Goal: Task Accomplishment & Management: Manage account settings

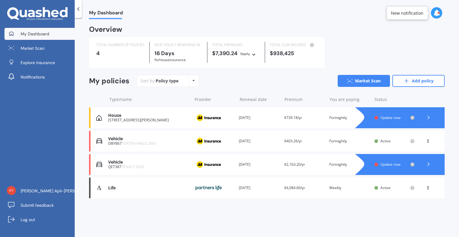
click at [418, 81] on link "Add policy" at bounding box center [419, 81] width 52 height 12
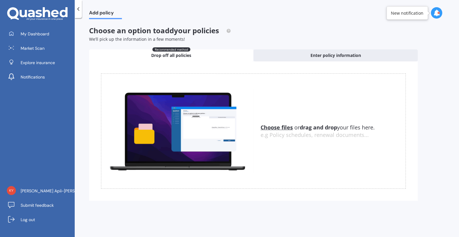
click at [278, 129] on u "Choose files" at bounding box center [277, 127] width 32 height 7
click at [280, 126] on u "Choose files" at bounding box center [277, 127] width 32 height 7
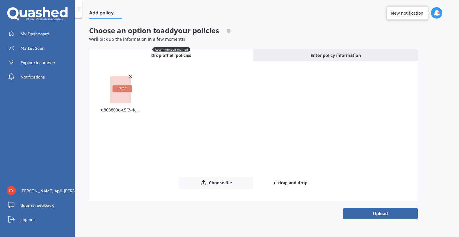
click at [373, 215] on button "Upload" at bounding box center [380, 213] width 75 height 11
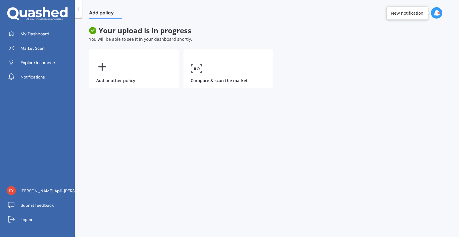
click at [436, 16] on icon at bounding box center [437, 13] width 7 height 7
click at [353, 16] on div "Add policy" at bounding box center [267, 9] width 385 height 19
click at [35, 49] on span "Market Scan" at bounding box center [33, 48] width 24 height 6
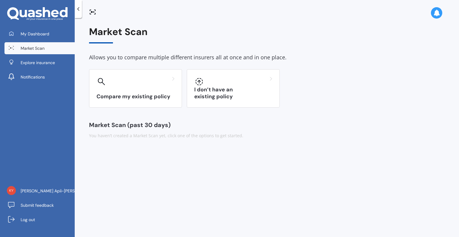
click at [137, 87] on div "Compare my existing policy" at bounding box center [135, 88] width 93 height 38
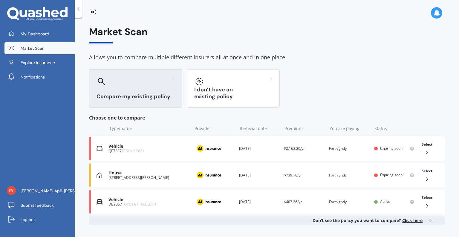
click at [428, 153] on div "Select" at bounding box center [428, 148] width 16 height 19
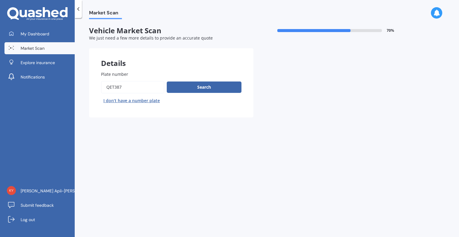
click at [211, 89] on button "Search" at bounding box center [204, 86] width 75 height 11
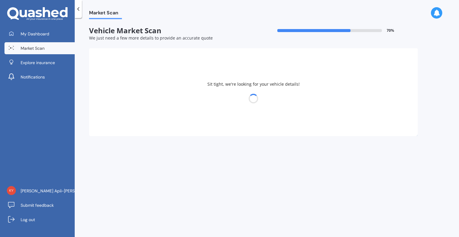
select select "TESLA"
select select "Y"
select select "04"
select select "05"
select select "1987"
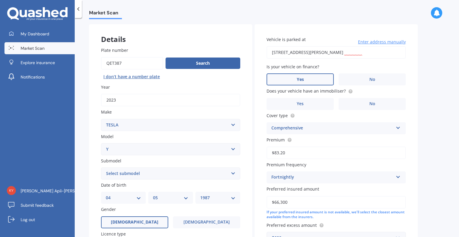
scroll to position [30, 0]
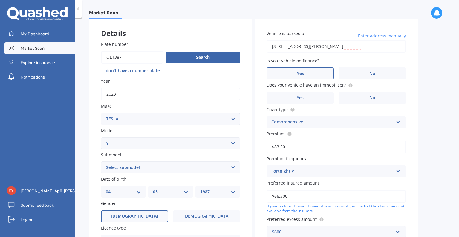
click at [160, 167] on select "Select submodel EV" at bounding box center [170, 167] width 139 height 12
select select "EV"
click at [101, 161] on select "Select submodel EV" at bounding box center [170, 167] width 139 height 12
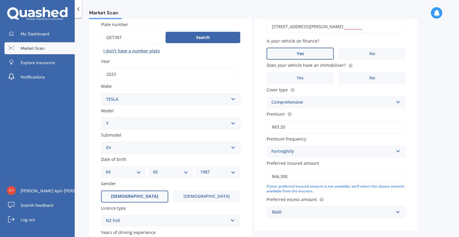
scroll to position [86, 0]
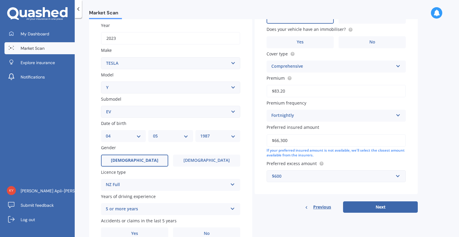
click at [125, 139] on div "DD 01 02 03 04 05 06 07 08 09 10 11 12 13 14 15 16 17 18 19 20 21 22 23 24 25 2…" at bounding box center [123, 136] width 45 height 12
click at [132, 136] on select "DD 01 02 03 04 05 06 07 08 09 10 11 12 13 14 15 16 17 18 19 20 21 22 23 24 25 2…" at bounding box center [123, 135] width 35 height 7
select select "23"
click at [106, 132] on select "DD 01 02 03 04 05 06 07 08 09 10 11 12 13 14 15 16 17 18 19 20 21 22 23 24 25 2…" at bounding box center [123, 135] width 35 height 7
click at [164, 140] on div "MM 01 02 03 04 05 06 07 08 09 10 11 12" at bounding box center [170, 136] width 45 height 12
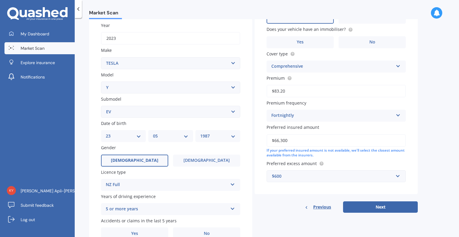
click at [163, 137] on select "MM 01 02 03 04 05 06 07 08 09 10 11 12" at bounding box center [170, 135] width 35 height 7
select select "08"
click at [153, 132] on select "MM 01 02 03 04 05 06 07 08 09 10 11 12" at bounding box center [170, 135] width 35 height 7
click at [221, 135] on select "YYYY 2025 2024 2023 2022 2021 2020 2019 2018 2017 2016 2015 2014 2013 2012 2011…" at bounding box center [217, 135] width 35 height 7
select select "1988"
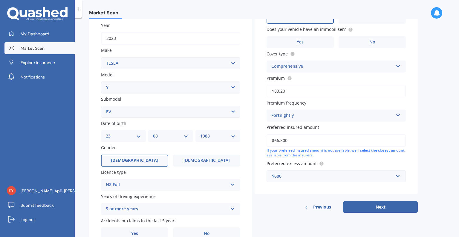
click at [200, 132] on select "YYYY 2025 2024 2023 2022 2021 2020 2019 2018 2017 2016 2015 2014 2013 2012 2011…" at bounding box center [217, 135] width 35 height 7
click at [194, 159] on label "[DEMOGRAPHIC_DATA]" at bounding box center [206, 160] width 67 height 12
click at [0, 0] on input "[DEMOGRAPHIC_DATA]" at bounding box center [0, 0] width 0 height 0
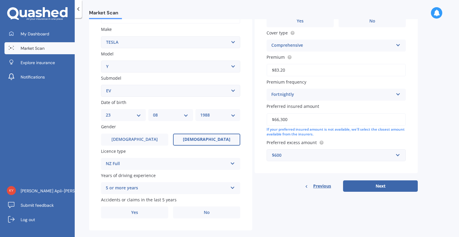
scroll to position [115, 0]
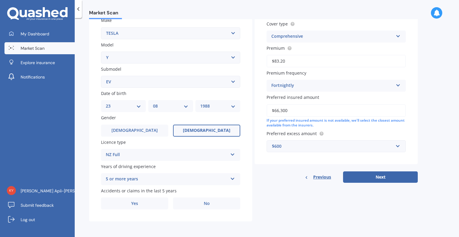
click at [212, 205] on label "No" at bounding box center [206, 203] width 67 height 12
click at [0, 0] on input "No" at bounding box center [0, 0] width 0 height 0
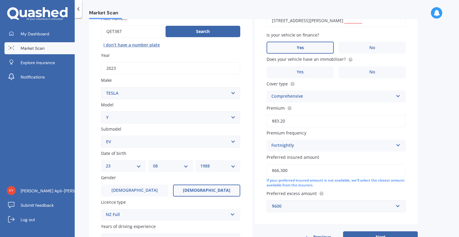
click at [375, 73] on label "No" at bounding box center [372, 72] width 67 height 12
click at [0, 0] on input "No" at bounding box center [0, 0] width 0 height 0
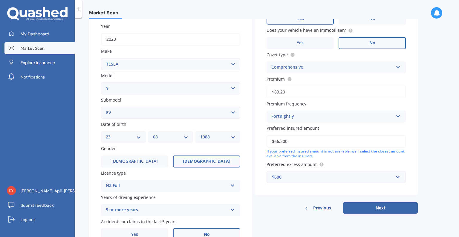
scroll to position [86, 0]
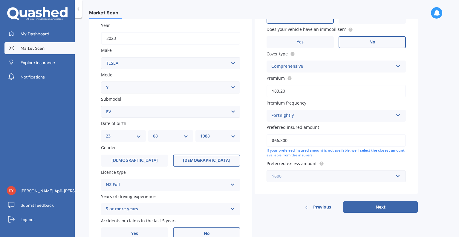
click at [400, 175] on input "text" at bounding box center [334, 175] width 134 height 11
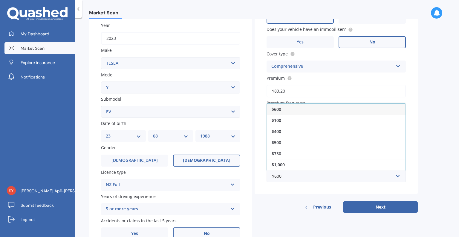
click at [276, 164] on span "$1,000" at bounding box center [278, 164] width 13 height 6
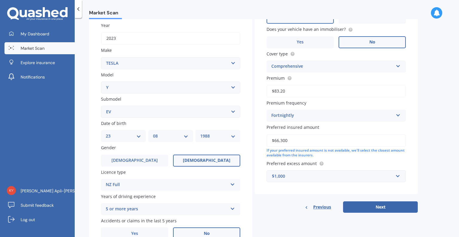
click at [406, 205] on button "Next" at bounding box center [380, 206] width 75 height 11
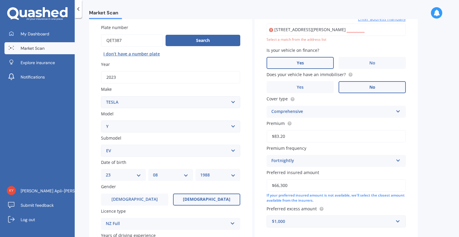
scroll to position [41, 0]
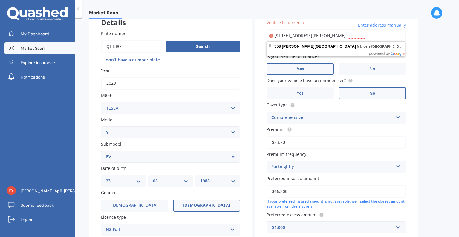
type input "[STREET_ADDRESS][PERSON_NAME]"
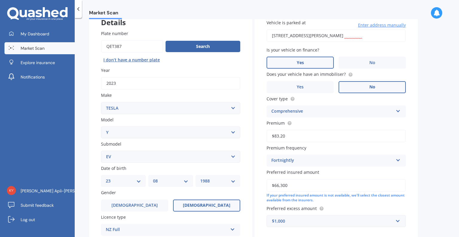
click at [322, 85] on label "Yes" at bounding box center [300, 87] width 67 height 12
click at [0, 0] on input "Yes" at bounding box center [0, 0] width 0 height 0
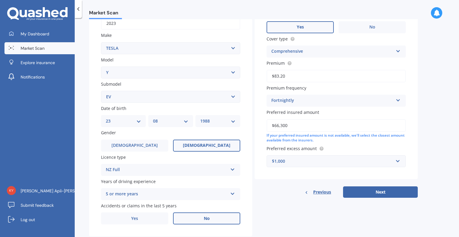
click at [387, 191] on button "Next" at bounding box center [380, 191] width 75 height 11
select select "23"
select select "08"
select select "1988"
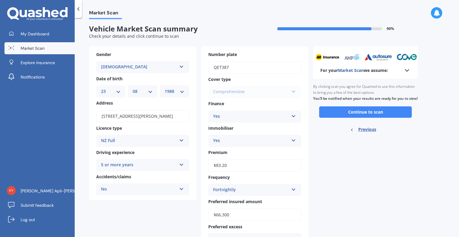
scroll to position [0, 0]
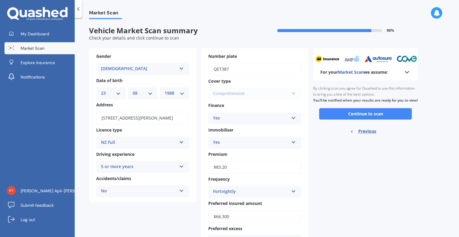
click at [389, 119] on button "Continue to scan" at bounding box center [365, 113] width 93 height 11
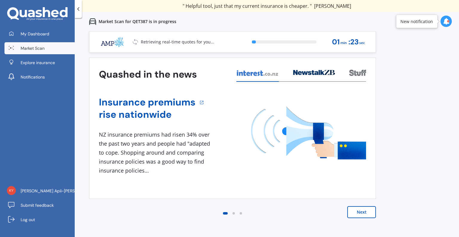
click at [444, 22] on icon at bounding box center [446, 21] width 7 height 7
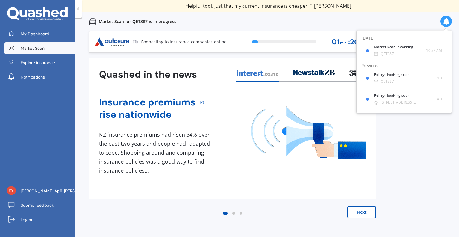
click at [444, 22] on icon at bounding box center [446, 21] width 7 height 7
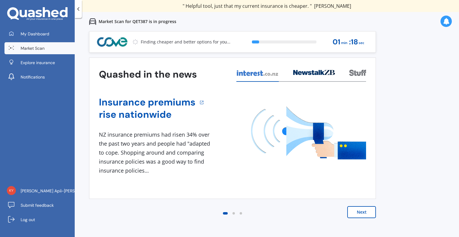
click at [24, 48] on span "Market Scan" at bounding box center [33, 48] width 24 height 6
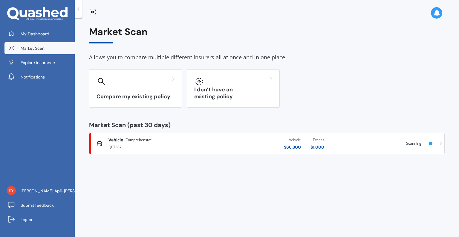
click at [124, 93] on h3 "Compare my existing policy" at bounding box center [136, 96] width 78 height 7
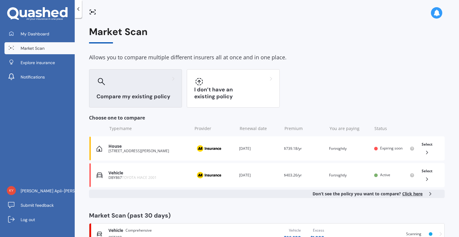
click at [420, 150] on div at bounding box center [425, 152] width 11 height 6
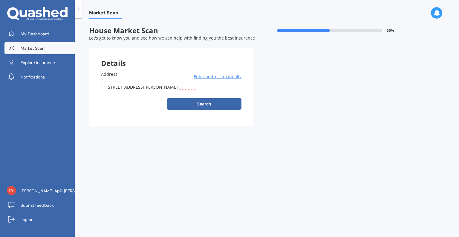
click at [211, 100] on button "Search" at bounding box center [204, 103] width 75 height 11
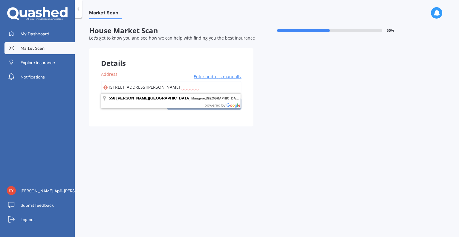
click at [214, 85] on input "[STREET_ADDRESS][PERSON_NAME]" at bounding box center [171, 87] width 141 height 13
type input "[STREET_ADDRESS][PERSON_NAME]"
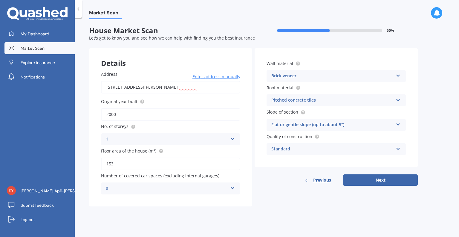
click at [222, 185] on div "0" at bounding box center [167, 188] width 122 height 7
click at [163, 146] on div "2" at bounding box center [170, 144] width 139 height 11
click at [213, 187] on div "2" at bounding box center [167, 188] width 122 height 7
click at [187, 124] on div "0" at bounding box center [170, 122] width 139 height 11
drag, startPoint x: 427, startPoint y: 108, endPoint x: 428, endPoint y: 119, distance: 11.7
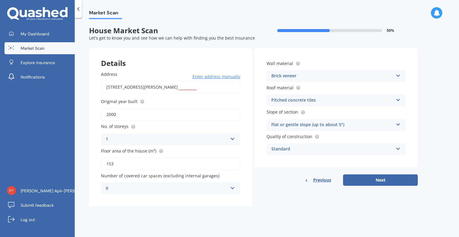
click at [427, 107] on div "Market Scan House Market Scan 50 % Let's get to know you and see how we can hel…" at bounding box center [267, 128] width 385 height 219
click at [394, 179] on button "Next" at bounding box center [380, 179] width 75 height 11
select select "23"
select select "08"
select select "1988"
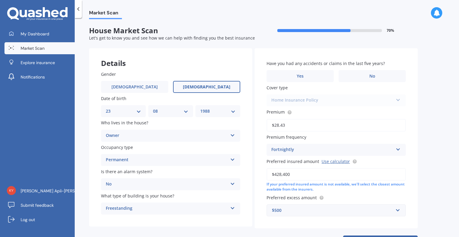
click at [222, 132] on div "Owner" at bounding box center [167, 135] width 122 height 7
click at [379, 72] on label "No" at bounding box center [372, 76] width 67 height 12
click at [0, 0] on input "No" at bounding box center [0, 0] width 0 height 0
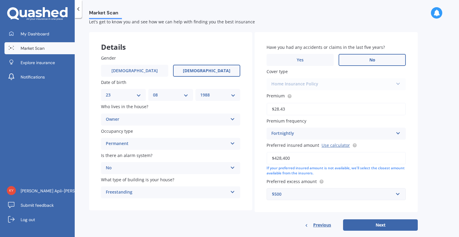
scroll to position [25, 0]
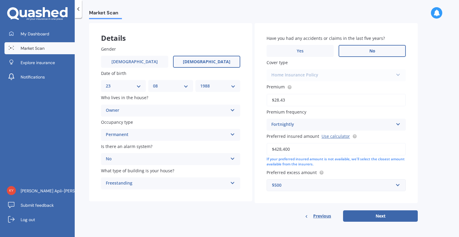
click at [381, 216] on button "Next" at bounding box center [380, 215] width 75 height 11
select select "23"
select select "08"
select select "1988"
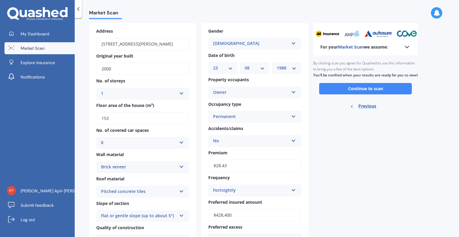
scroll to position [0, 0]
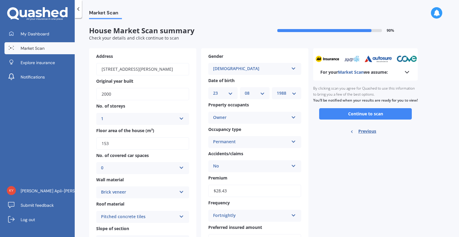
click at [380, 118] on button "Continue to scan" at bounding box center [365, 113] width 93 height 11
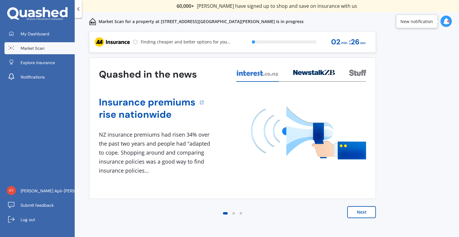
click at [45, 32] on span "My Dashboard" at bounding box center [35, 34] width 29 height 6
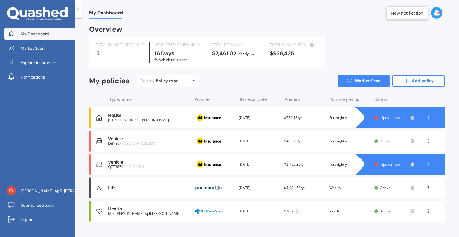
click at [434, 13] on icon at bounding box center [437, 13] width 7 height 7
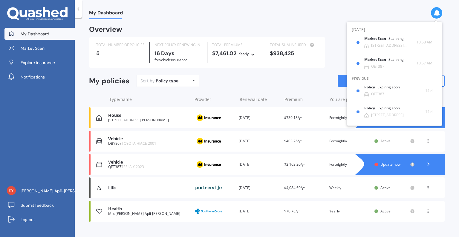
click at [449, 44] on div "My Dashboard Overview TOTAL NUMBER OF POLICIES 5 NEXT POLICY RENEWING [DATE] fo…" at bounding box center [267, 128] width 385 height 219
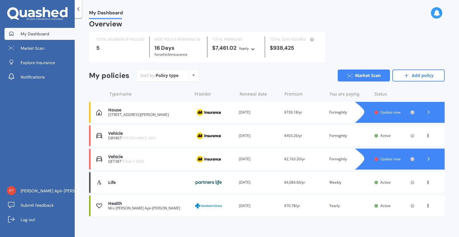
scroll to position [10, 0]
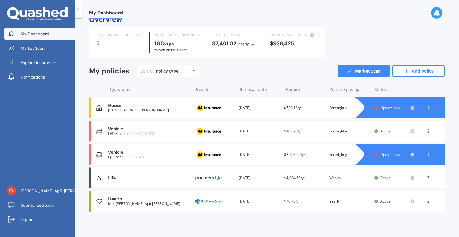
click at [426, 201] on icon at bounding box center [428, 200] width 4 height 4
click at [414, 212] on div "View policy" at bounding box center [414, 212] width 59 height 12
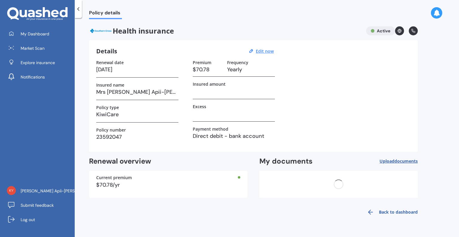
scroll to position [0, 0]
click at [281, 183] on rect at bounding box center [282, 181] width 10 height 13
click at [284, 182] on rect at bounding box center [282, 181] width 9 height 3
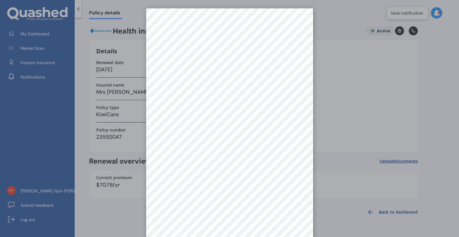
click at [337, 127] on div at bounding box center [229, 118] width 459 height 237
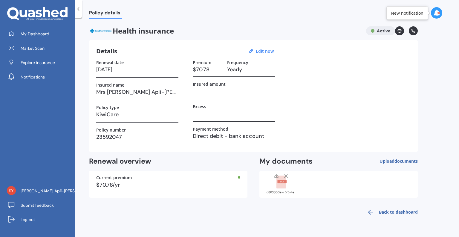
click at [281, 182] on rect at bounding box center [282, 181] width 9 height 3
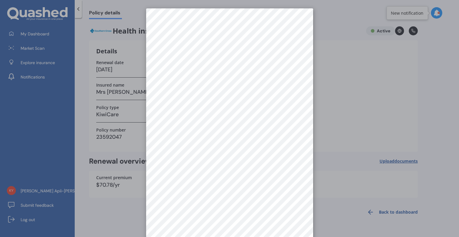
click at [346, 128] on div at bounding box center [229, 118] width 459 height 237
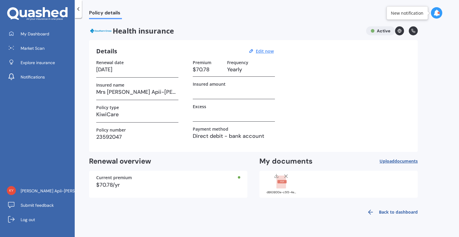
click at [268, 50] on u "Edit now" at bounding box center [265, 51] width 18 height 6
select select "14"
select select "10"
select select "2026"
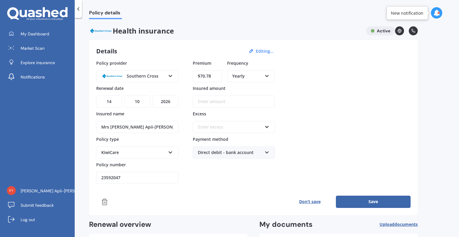
drag, startPoint x: 217, startPoint y: 74, endPoint x: 191, endPoint y: 75, distance: 26.7
click at [195, 73] on input "$70.78" at bounding box center [208, 76] width 30 height 12
type input "$63.70"
click at [240, 75] on div "Yearly" at bounding box center [247, 76] width 30 height 7
click at [249, 131] on span "Fortnightly" at bounding box center [244, 130] width 22 height 6
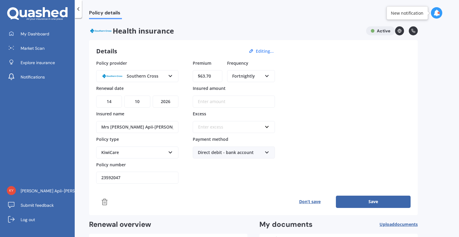
click at [390, 199] on button "Save" at bounding box center [373, 201] width 75 height 12
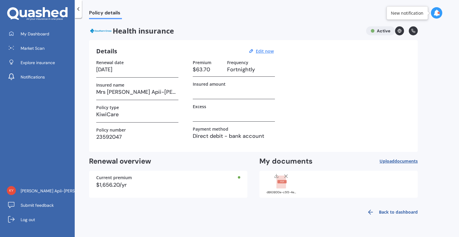
click at [372, 212] on icon at bounding box center [370, 211] width 7 height 7
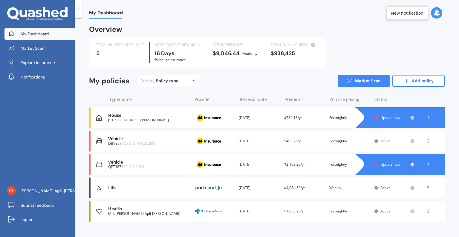
click at [438, 13] on div at bounding box center [439, 13] width 2 height 2
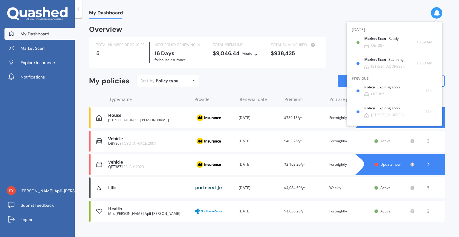
click at [409, 45] on div "Market Scan Ready QET387" at bounding box center [391, 42] width 52 height 11
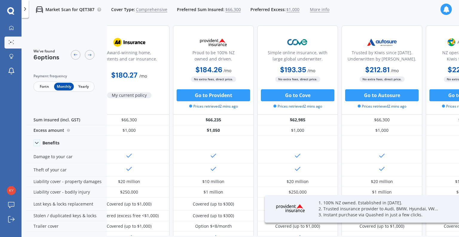
scroll to position [0, 21]
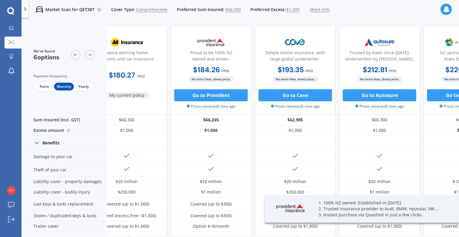
click at [43, 85] on span "Fortn" at bounding box center [44, 87] width 19 height 8
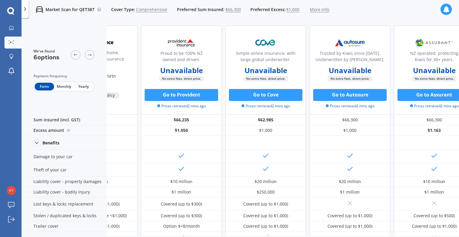
scroll to position [0, 0]
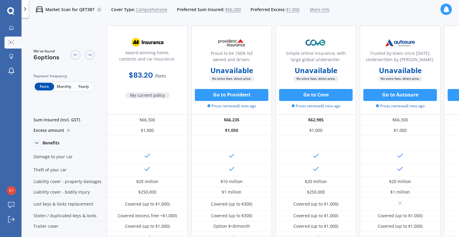
click at [11, 31] on div at bounding box center [11, 27] width 9 height 5
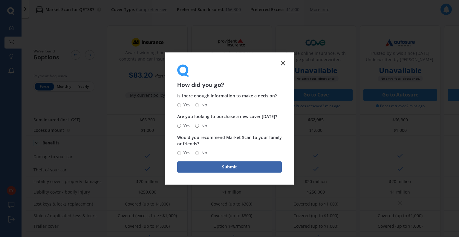
click at [247, 165] on button "Submit" at bounding box center [229, 166] width 105 height 11
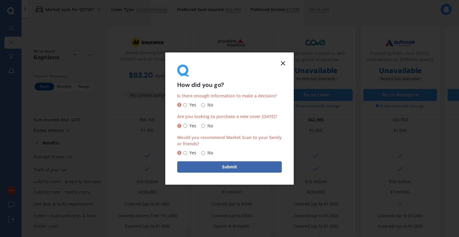
click at [280, 63] on icon at bounding box center [283, 63] width 7 height 7
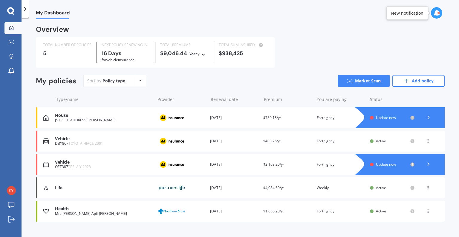
click at [428, 165] on polyline at bounding box center [428, 163] width 1 height 3
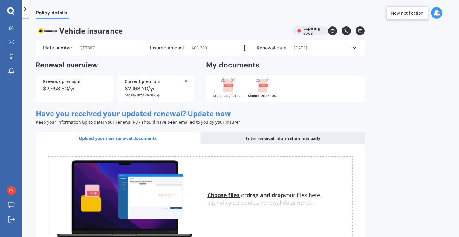
click at [227, 193] on u "Choose files" at bounding box center [224, 194] width 32 height 7
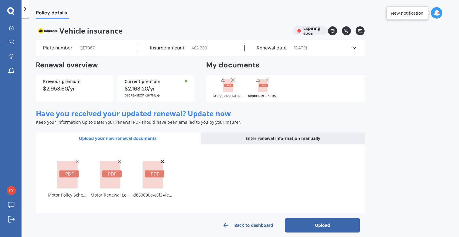
click at [307, 221] on button "Upload" at bounding box center [322, 225] width 75 height 14
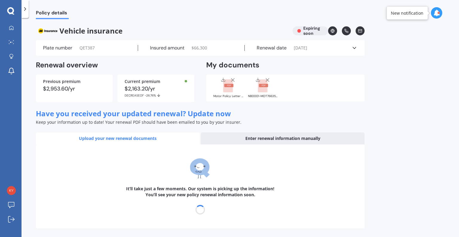
select select "15"
select select "09"
select select "2026"
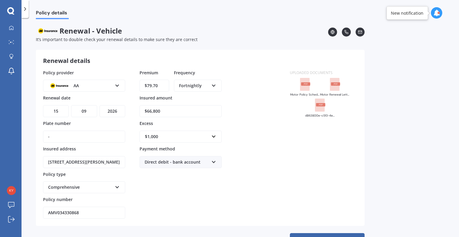
click at [302, 85] on rect at bounding box center [305, 83] width 9 height 3
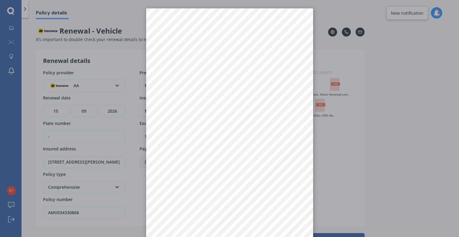
click at [351, 166] on div at bounding box center [229, 118] width 459 height 237
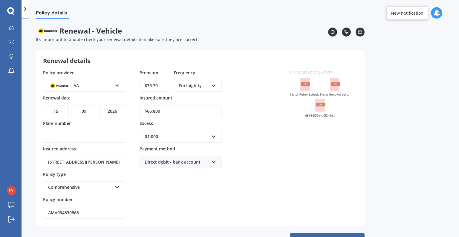
click at [105, 138] on input "-" at bounding box center [84, 136] width 82 height 12
type input "QET387"
click at [332, 87] on rect at bounding box center [335, 84] width 10 height 13
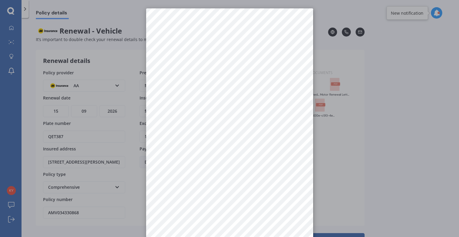
click at [332, 133] on div at bounding box center [229, 118] width 459 height 237
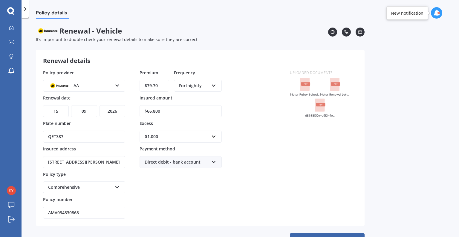
click at [321, 106] on rect at bounding box center [320, 104] width 10 height 13
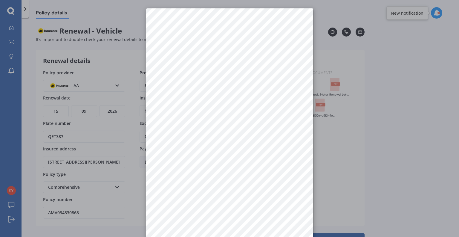
drag, startPoint x: 345, startPoint y: 164, endPoint x: 297, endPoint y: 117, distance: 67.3
click at [344, 163] on div at bounding box center [229, 118] width 459 height 237
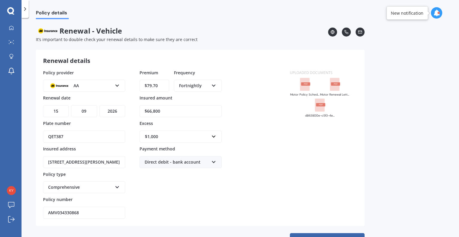
drag, startPoint x: 162, startPoint y: 82, endPoint x: 128, endPoint y: 85, distance: 34.8
click at [130, 83] on div "Policy provider AA AA AMI AMP ANZ ASB Aioi Nissay Dowa Ando Assurant Autosure B…" at bounding box center [163, 143] width 240 height 149
click at [254, 150] on div "Policy provider AA AA AMI AMP ANZ ASB Aioi Nissay Dowa Ando Assurant Autosure B…" at bounding box center [163, 143] width 240 height 149
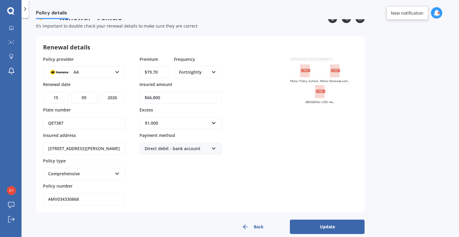
scroll to position [20, 0]
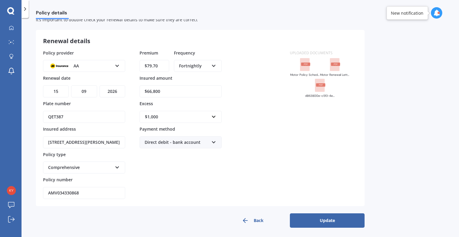
click at [338, 221] on button "Update" at bounding box center [327, 220] width 75 height 14
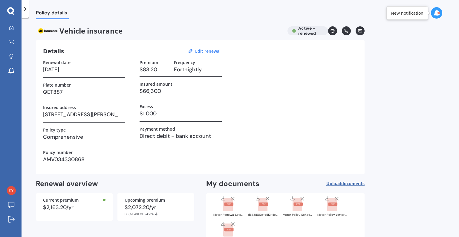
scroll to position [30, 0]
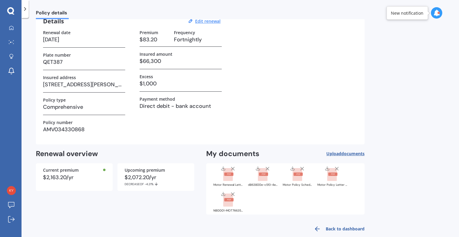
click at [228, 174] on icon at bounding box center [228, 174] width 10 height 13
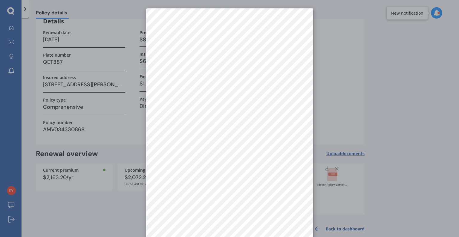
click at [331, 91] on div at bounding box center [229, 118] width 459 height 237
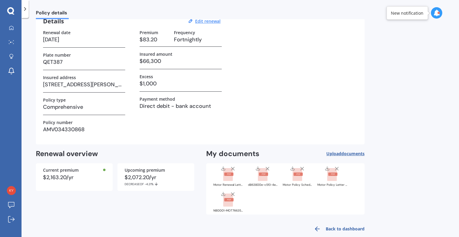
click at [257, 174] on div at bounding box center [263, 173] width 24 height 16
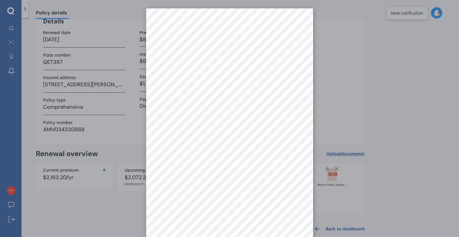
click at [339, 106] on div at bounding box center [229, 118] width 459 height 237
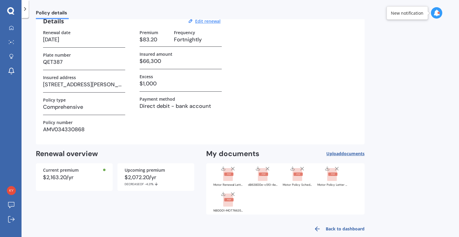
click at [268, 167] on icon at bounding box center [268, 168] width 6 height 6
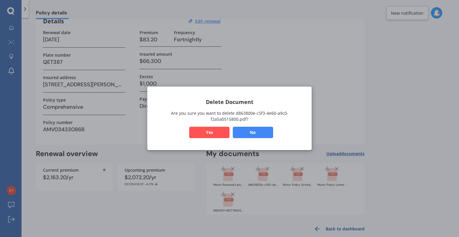
click at [216, 132] on button "Yes" at bounding box center [209, 132] width 40 height 11
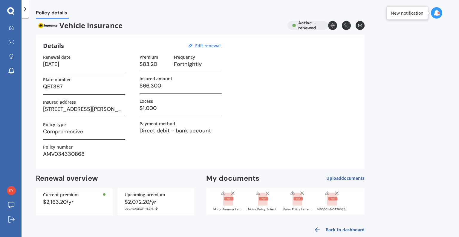
scroll to position [0, 0]
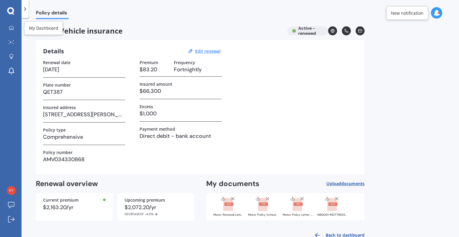
click at [10, 25] on icon at bounding box center [11, 27] width 5 height 5
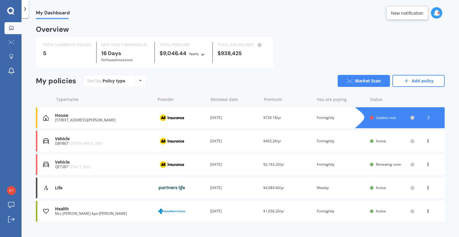
click at [426, 140] on icon at bounding box center [428, 140] width 4 height 4
click at [414, 164] on div "Delete" at bounding box center [414, 164] width 59 height 12
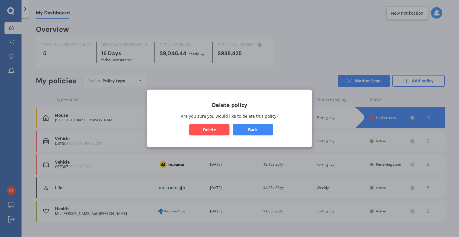
click at [212, 129] on button "Delete" at bounding box center [209, 129] width 40 height 11
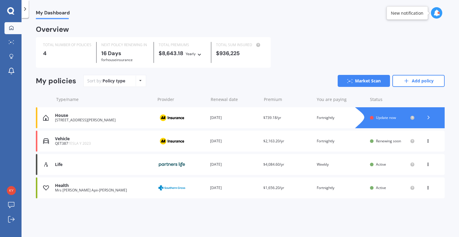
click at [437, 81] on link "Add policy" at bounding box center [419, 81] width 52 height 12
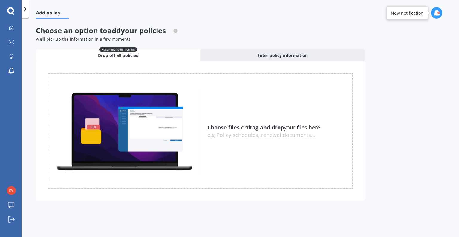
click at [237, 126] on u "Choose files" at bounding box center [224, 127] width 32 height 7
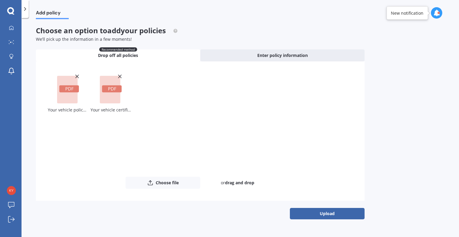
click at [322, 209] on button "Upload" at bounding box center [327, 213] width 75 height 11
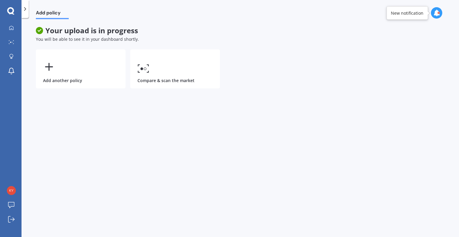
click at [436, 14] on icon at bounding box center [437, 13] width 7 height 7
click at [398, 45] on div "[STREET_ADDRESS][PERSON_NAME]" at bounding box center [393, 45] width 45 height 4
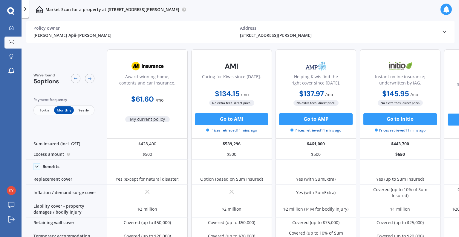
click at [39, 110] on span "Fortn" at bounding box center [44, 110] width 19 height 8
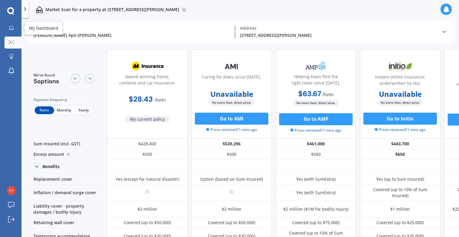
click at [6, 29] on link "My Dashboard" at bounding box center [12, 28] width 17 height 12
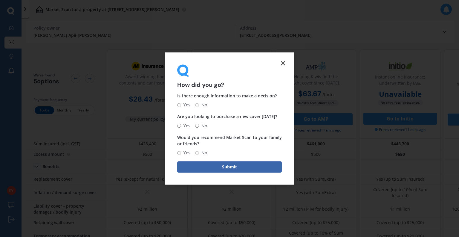
click at [281, 61] on icon at bounding box center [283, 63] width 7 height 7
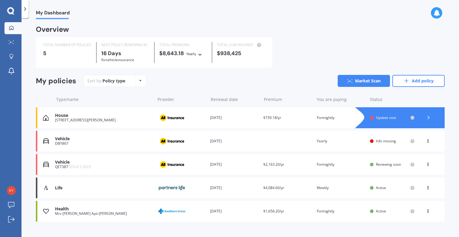
click at [426, 144] on div "View option View policy Delete" at bounding box center [428, 141] width 5 height 6
click at [398, 148] on div "View policy" at bounding box center [414, 152] width 59 height 12
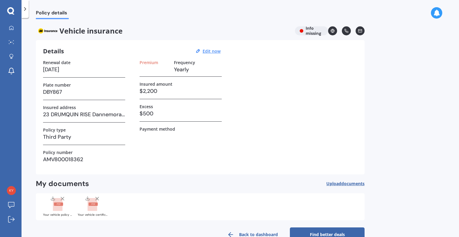
click at [60, 204] on rect at bounding box center [58, 203] width 9 height 3
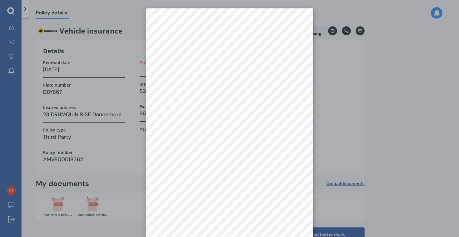
click at [349, 139] on div at bounding box center [229, 118] width 459 height 237
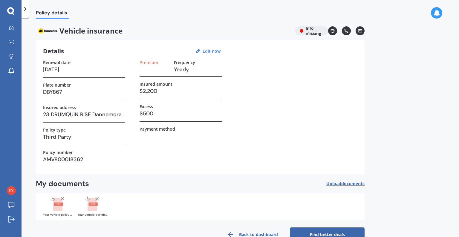
click at [203, 52] on u "Edit now" at bounding box center [212, 51] width 18 height 6
select select "21"
select select "05"
select select "2026"
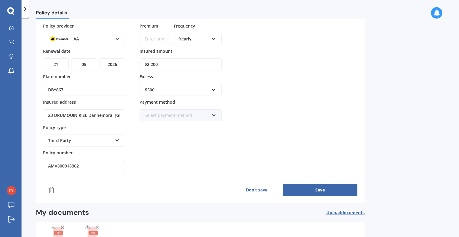
scroll to position [80, 0]
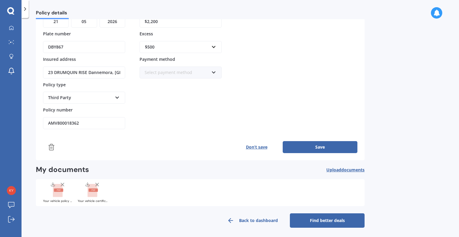
click at [60, 189] on rect at bounding box center [58, 189] width 9 height 3
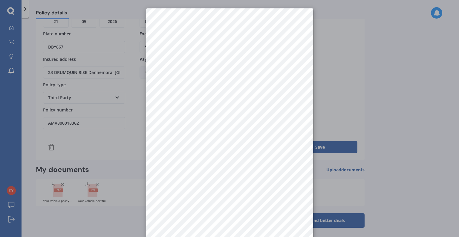
scroll to position [0, 0]
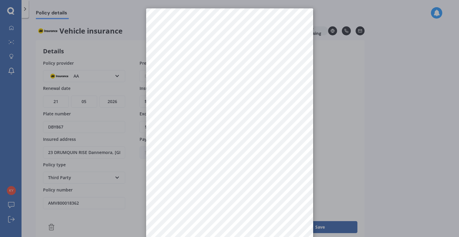
click at [333, 98] on div at bounding box center [229, 118] width 459 height 237
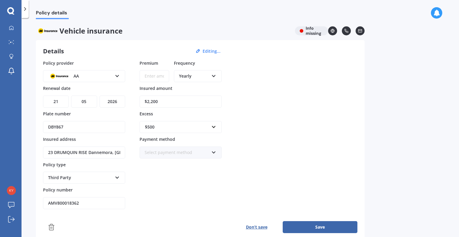
scroll to position [80, 0]
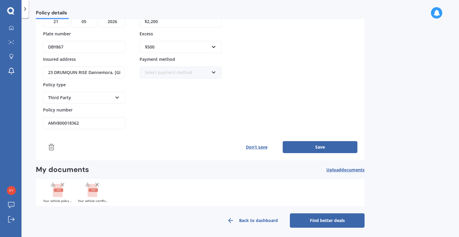
click at [97, 186] on div at bounding box center [97, 184] width 6 height 7
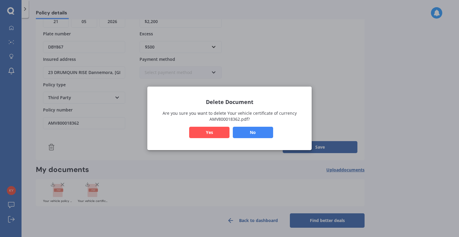
click at [255, 131] on button "No" at bounding box center [253, 132] width 40 height 11
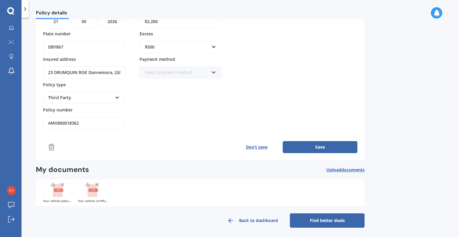
click at [92, 190] on rect at bounding box center [93, 190] width 10 height 13
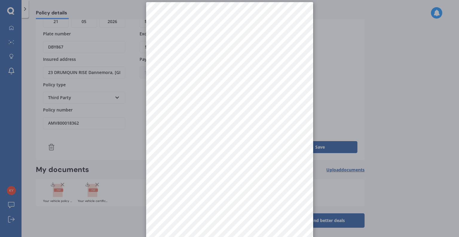
scroll to position [8, 0]
click at [342, 84] on div at bounding box center [229, 118] width 459 height 237
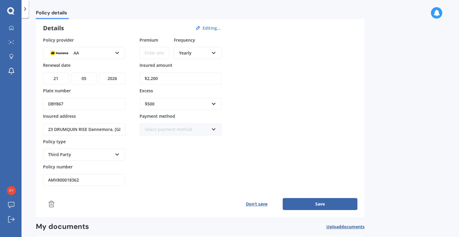
scroll to position [20, 0]
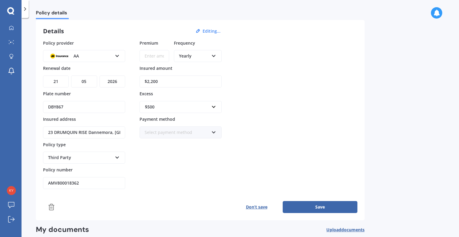
click at [194, 53] on div "Yearly" at bounding box center [194, 56] width 30 height 7
click at [187, 112] on span "Fortnightly" at bounding box center [190, 110] width 22 height 6
click at [157, 55] on input "Premium" at bounding box center [155, 56] width 30 height 12
type input "$15.51"
click at [249, 116] on div "Policy provider AA AA AMI AMP ANZ ASB Aioi Nissay Dowa Ando Assurant Autosure B…" at bounding box center [200, 114] width 315 height 149
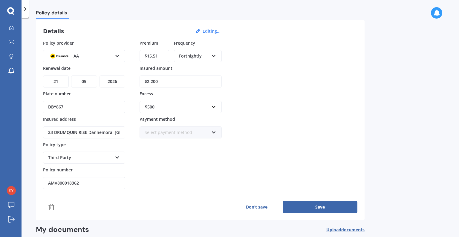
click at [325, 204] on button "Save" at bounding box center [320, 207] width 75 height 12
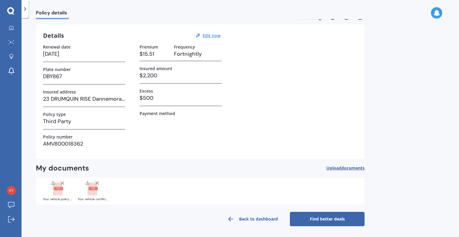
scroll to position [15, 0]
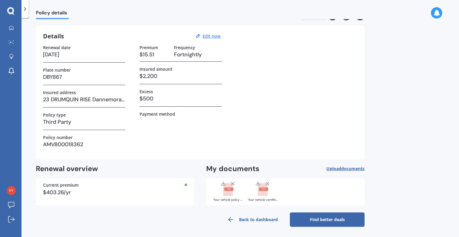
click at [254, 215] on link "Back to dashboard" at bounding box center [252, 219] width 75 height 14
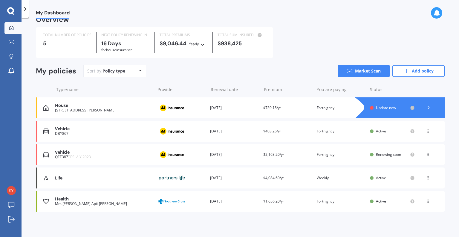
scroll to position [0, 0]
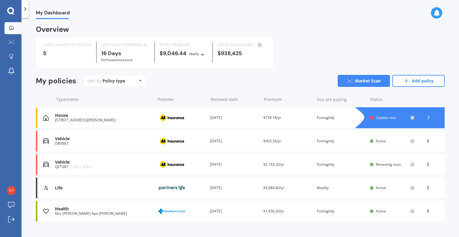
click at [426, 117] on icon at bounding box center [429, 117] width 6 height 6
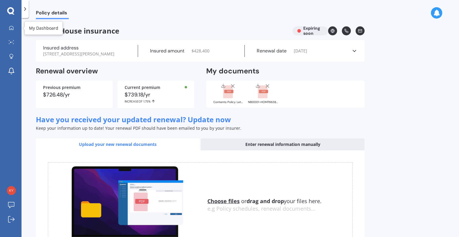
click at [11, 25] on icon at bounding box center [11, 27] width 5 height 5
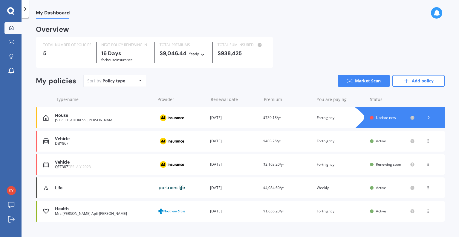
click at [426, 117] on icon at bounding box center [429, 117] width 6 height 6
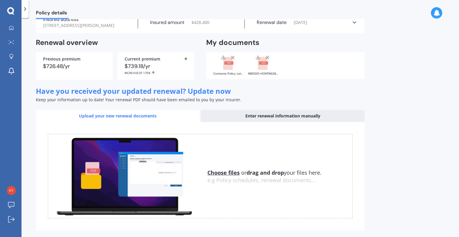
scroll to position [57, 0]
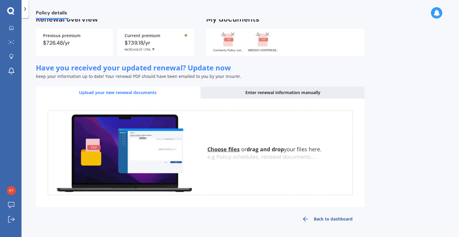
click at [226, 147] on u "Choose files" at bounding box center [224, 148] width 32 height 7
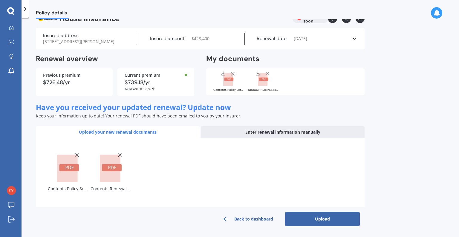
scroll to position [18, 0]
click at [341, 219] on button "Upload" at bounding box center [322, 218] width 75 height 14
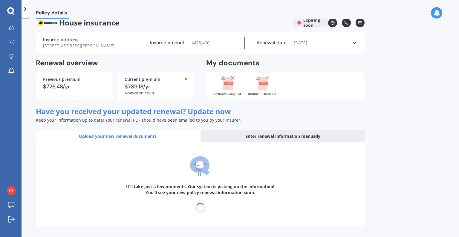
scroll to position [14, 0]
select select "15"
select select "09"
select select "2026"
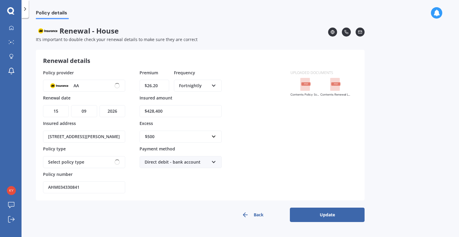
scroll to position [0, 0]
click at [304, 90] on rect at bounding box center [306, 84] width 10 height 13
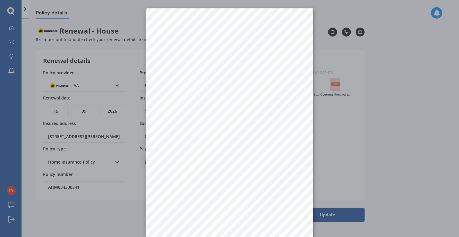
click at [380, 140] on div at bounding box center [229, 118] width 459 height 237
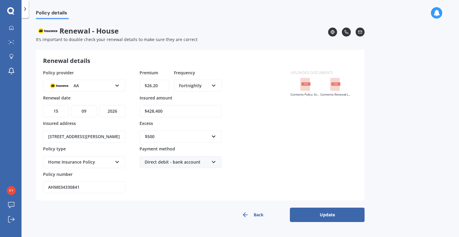
click at [329, 82] on div at bounding box center [336, 83] width 24 height 16
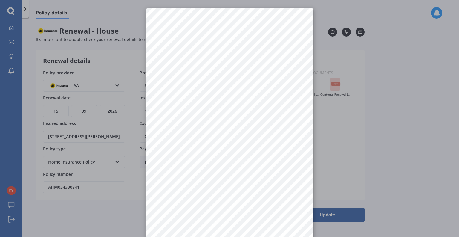
click at [362, 135] on div at bounding box center [229, 118] width 459 height 237
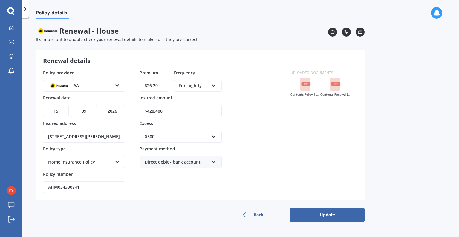
click at [162, 83] on input "$26.20" at bounding box center [155, 86] width 30 height 12
type input "$26.22"
click at [278, 122] on div "Policy provider AA AA AMI AMP ANZ ASB Ando BNZ Co-Operative Bank FMG Initio Kiw…" at bounding box center [163, 131] width 240 height 124
click at [324, 213] on button "Update" at bounding box center [327, 214] width 75 height 14
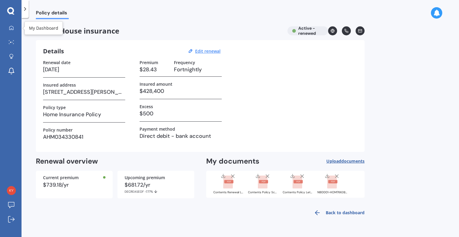
drag, startPoint x: 11, startPoint y: 27, endPoint x: 14, endPoint y: 33, distance: 7.5
click at [11, 27] on icon at bounding box center [11, 27] width 5 height 5
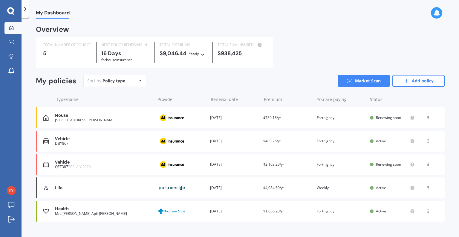
scroll to position [10, 0]
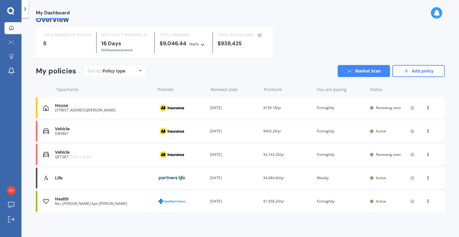
drag, startPoint x: 167, startPoint y: 68, endPoint x: 232, endPoint y: 251, distance: 193.9
click at [232, 236] on html "We are experiencing high volume of Market Scans . Just a heads up we will have …" at bounding box center [229, 118] width 459 height 237
